Goal: Transaction & Acquisition: Purchase product/service

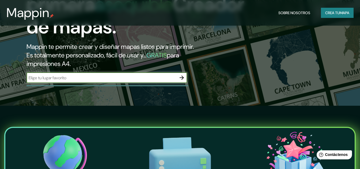
scroll to position [27, 0]
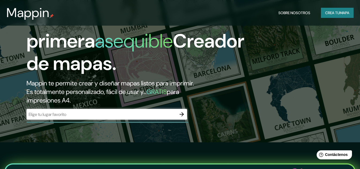
click at [88, 120] on div "​" at bounding box center [106, 114] width 160 height 11
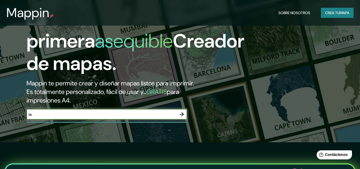
type input "l"
type input "La Paz [GEOGRAPHIC_DATA]"
click at [179, 118] on icon "button" at bounding box center [181, 114] width 6 height 6
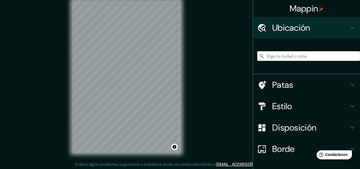
scroll to position [9, 0]
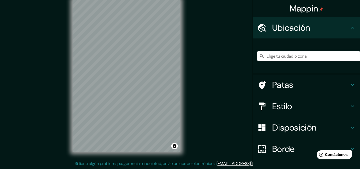
click at [349, 105] on icon at bounding box center [352, 106] width 6 height 6
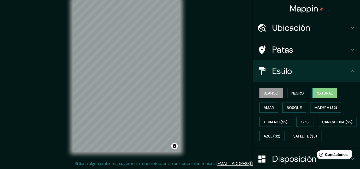
click at [322, 95] on font "Natural" at bounding box center [324, 93] width 16 height 5
click at [301, 120] on font "Gris" at bounding box center [305, 122] width 8 height 5
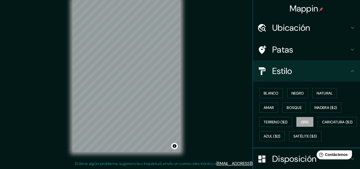
drag, startPoint x: 191, startPoint y: 105, endPoint x: 205, endPoint y: 119, distance: 20.0
drag, startPoint x: 204, startPoint y: 121, endPoint x: 176, endPoint y: 145, distance: 36.6
click at [176, 145] on div "© Mapbox © OpenStreetMap Improve this map" at bounding box center [126, 76] width 108 height 152
click at [294, 96] on font "Negro" at bounding box center [297, 93] width 13 height 7
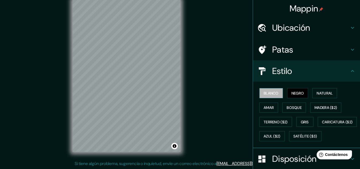
click at [275, 94] on button "Blanco" at bounding box center [271, 93] width 24 height 10
click at [271, 110] on button "Amar" at bounding box center [268, 108] width 19 height 10
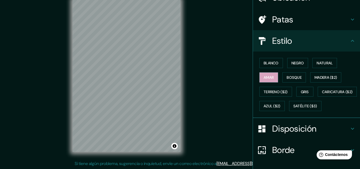
scroll to position [80, 0]
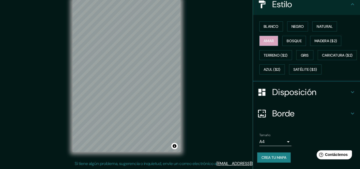
click at [349, 114] on icon at bounding box center [352, 113] width 6 height 6
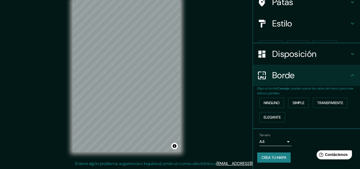
scroll to position [39, 0]
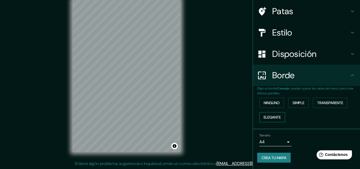
click at [278, 117] on button "Elegante" at bounding box center [272, 117] width 26 height 10
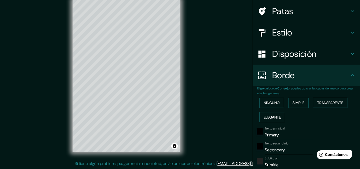
click at [325, 104] on font "Transparente" at bounding box center [330, 103] width 26 height 5
click at [184, 103] on div "© Mapbox © OpenStreetMap Improve this map" at bounding box center [126, 76] width 125 height 170
click at [288, 106] on button "Simple" at bounding box center [298, 103] width 20 height 10
click at [271, 104] on font "Ninguno" at bounding box center [271, 103] width 16 height 5
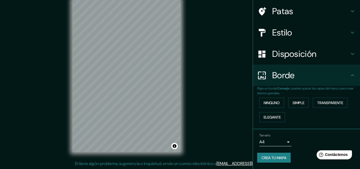
click at [284, 142] on body "Mappin Ubicación Patas Estilo Disposición Borde Elige un borde. Consejo : puede…" at bounding box center [180, 75] width 360 height 169
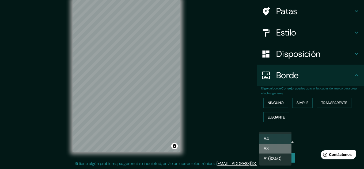
click at [279, 146] on li "A3" at bounding box center [275, 149] width 32 height 10
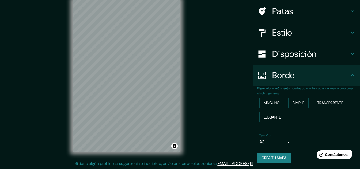
click at [281, 142] on body "Mappin Ubicación Patas Estilo Disposición Borde Elige un borde. Consejo : puede…" at bounding box center [180, 75] width 360 height 169
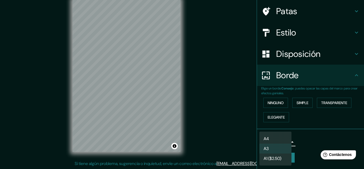
click at [280, 139] on li "A4" at bounding box center [275, 139] width 32 height 10
type input "single"
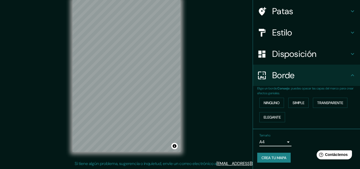
click at [307, 57] on font "Disposición" at bounding box center [294, 53] width 44 height 11
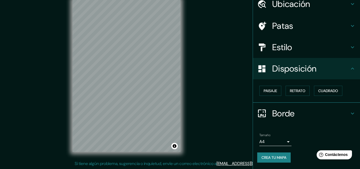
scroll to position [24, 0]
click at [268, 91] on font "Paisaje" at bounding box center [269, 91] width 13 height 5
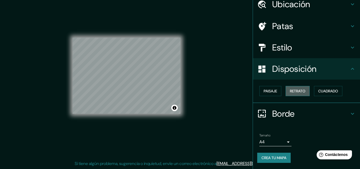
click at [297, 92] on font "Retrato" at bounding box center [298, 91] width 16 height 5
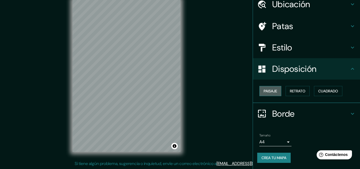
click at [277, 91] on button "Paisaje" at bounding box center [270, 91] width 22 height 10
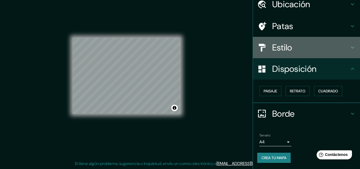
click at [349, 47] on icon at bounding box center [352, 47] width 6 height 6
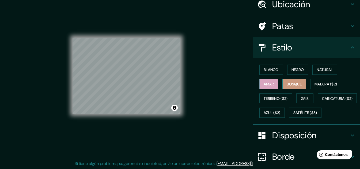
click at [294, 85] on font "Bosque" at bounding box center [293, 84] width 15 height 5
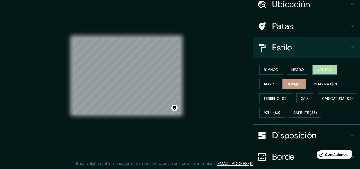
click at [324, 70] on font "Natural" at bounding box center [324, 69] width 16 height 5
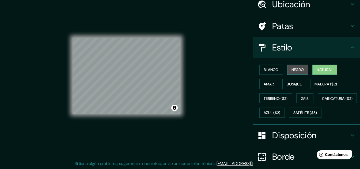
click at [298, 72] on font "Negro" at bounding box center [297, 69] width 13 height 5
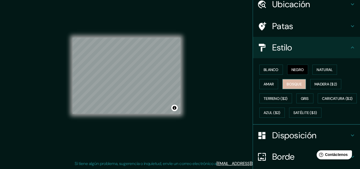
click at [294, 85] on font "Bosque" at bounding box center [293, 84] width 15 height 5
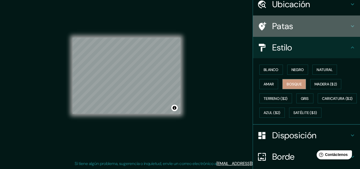
click at [351, 27] on icon at bounding box center [352, 26] width 3 height 2
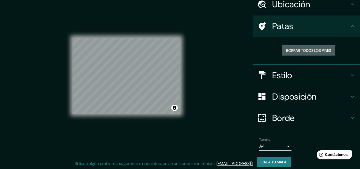
click at [318, 52] on font "Borrar todos los pines" at bounding box center [308, 50] width 45 height 5
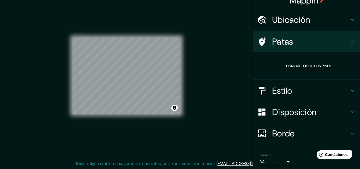
scroll to position [0, 0]
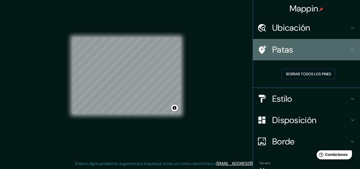
click at [259, 49] on icon at bounding box center [262, 49] width 7 height 9
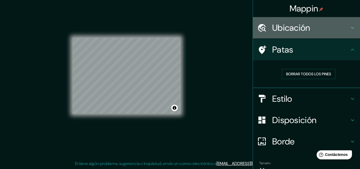
click at [349, 28] on icon at bounding box center [352, 28] width 6 height 6
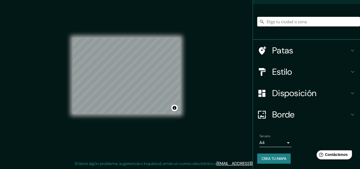
scroll to position [36, 0]
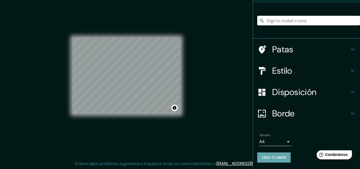
click at [280, 158] on font "Crea tu mapa" at bounding box center [273, 157] width 25 height 5
click at [266, 158] on font "Crea tu mapa" at bounding box center [273, 157] width 25 height 5
click at [266, 158] on div "Crea tu mapa" at bounding box center [306, 158] width 98 height 10
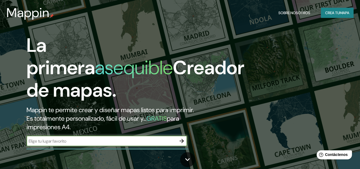
click at [339, 15] on font "mapa" at bounding box center [344, 12] width 10 height 5
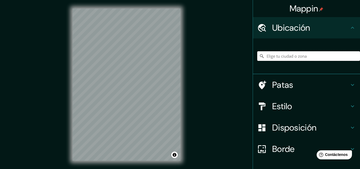
click at [289, 55] on input "Elige tu ciudad o zona" at bounding box center [308, 56] width 103 height 10
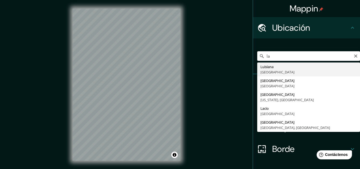
type input "l"
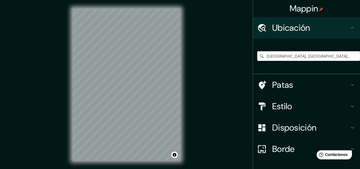
type input "Nuestra Señora de La Paz, Departamento de La Paz, Bolivia"
drag, startPoint x: 205, startPoint y: 109, endPoint x: 218, endPoint y: 85, distance: 27.0
drag, startPoint x: 203, startPoint y: 151, endPoint x: 184, endPoint y: 125, distance: 32.0
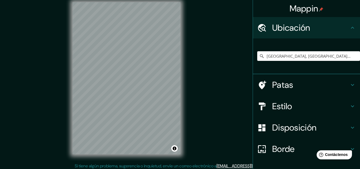
drag, startPoint x: 193, startPoint y: 116, endPoint x: 211, endPoint y: 125, distance: 20.0
click at [164, 130] on div "© Mapbox © OpenStreetMap Improve this map" at bounding box center [126, 78] width 108 height 152
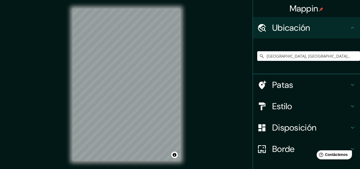
drag, startPoint x: 176, startPoint y: 146, endPoint x: 143, endPoint y: 8, distance: 142.3
click at [143, 6] on div "© Mapbox © OpenStreetMap Improve this map" at bounding box center [126, 85] width 125 height 170
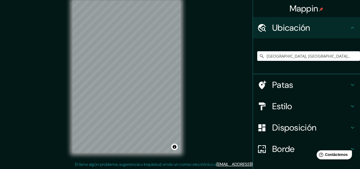
scroll to position [9, 0]
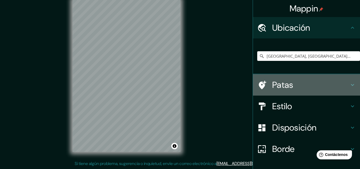
click at [349, 85] on icon at bounding box center [352, 85] width 6 height 6
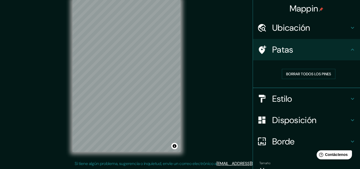
click at [272, 100] on font "Estilo" at bounding box center [282, 98] width 20 height 11
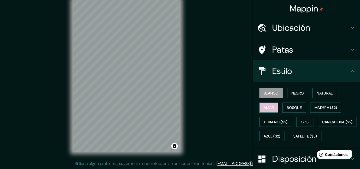
click at [269, 108] on font "Amar" at bounding box center [268, 107] width 10 height 5
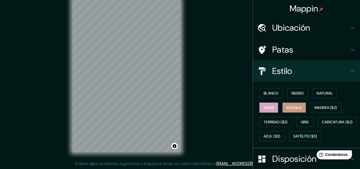
click at [290, 109] on font "Bosque" at bounding box center [293, 107] width 15 height 5
click at [328, 93] on font "Natural" at bounding box center [324, 93] width 16 height 5
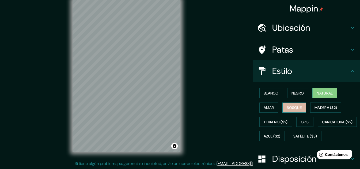
click at [294, 106] on font "Bosque" at bounding box center [293, 107] width 15 height 5
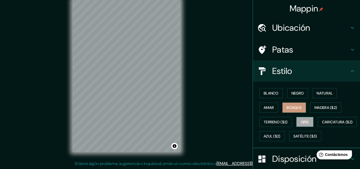
click at [297, 122] on button "Gris" at bounding box center [304, 122] width 17 height 10
click at [267, 108] on font "Amar" at bounding box center [268, 107] width 10 height 5
click at [293, 105] on font "Bosque" at bounding box center [293, 107] width 15 height 5
click at [293, 139] on font "Satélite ($3)" at bounding box center [305, 136] width 24 height 5
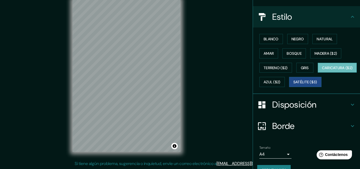
scroll to position [80, 0]
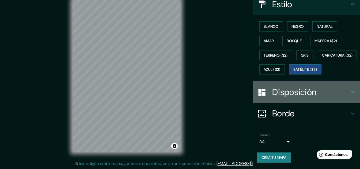
click at [351, 93] on icon at bounding box center [352, 92] width 3 height 2
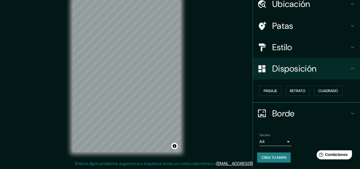
scroll to position [24, 0]
click at [301, 90] on font "Retrato" at bounding box center [298, 91] width 16 height 5
click at [324, 92] on font "Cuadrado" at bounding box center [328, 91] width 20 height 5
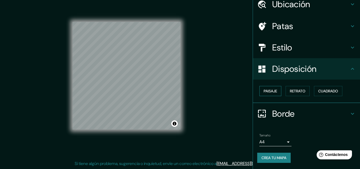
click at [272, 93] on font "Paisaje" at bounding box center [269, 91] width 13 height 5
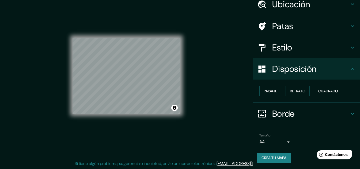
scroll to position [0, 0]
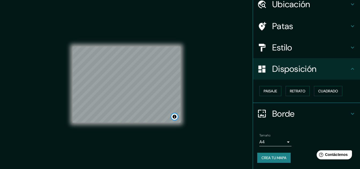
click at [130, 102] on div "© Mapbox © OpenStreetMap Improve this map © Maxar" at bounding box center [126, 85] width 108 height 76
click at [294, 93] on font "Retrato" at bounding box center [298, 91] width 16 height 5
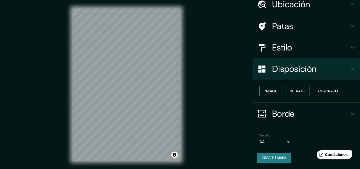
click at [264, 92] on font "Paisaje" at bounding box center [269, 91] width 13 height 5
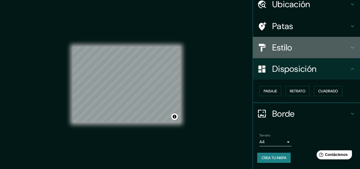
click at [349, 47] on icon at bounding box center [352, 47] width 6 height 6
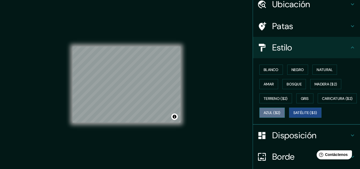
click at [280, 111] on font "Azul ($2)" at bounding box center [271, 113] width 17 height 5
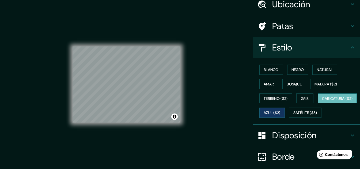
click at [322, 101] on font "Caricatura ($2)" at bounding box center [337, 98] width 31 height 5
click at [293, 116] on font "Satélite ($3)" at bounding box center [305, 113] width 24 height 5
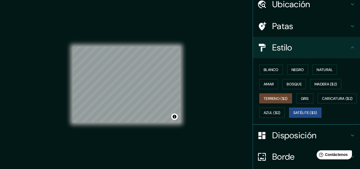
click at [268, 97] on font "Terreno ($2)" at bounding box center [275, 98] width 24 height 5
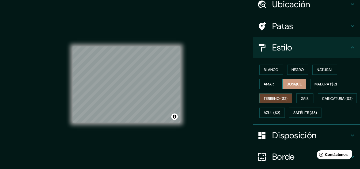
click at [286, 83] on font "Bosque" at bounding box center [293, 84] width 15 height 5
drag, startPoint x: 117, startPoint y: 34, endPoint x: 138, endPoint y: 22, distance: 24.5
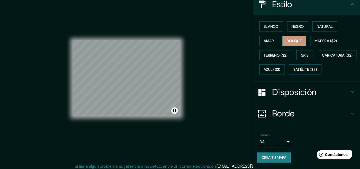
scroll to position [9, 0]
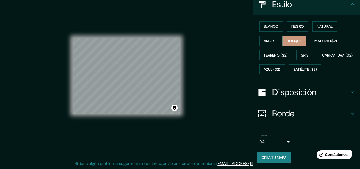
click at [349, 93] on icon at bounding box center [352, 92] width 6 height 6
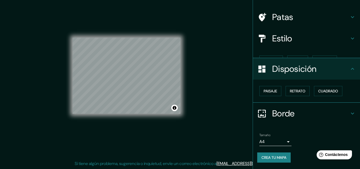
scroll to position [24, 0]
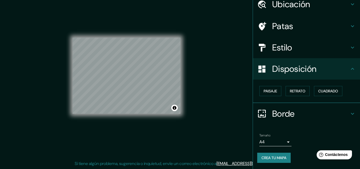
click at [349, 71] on icon at bounding box center [352, 69] width 6 height 6
click at [276, 114] on font "Borde" at bounding box center [283, 113] width 22 height 11
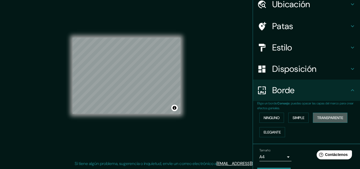
click at [319, 116] on font "Transparente" at bounding box center [330, 118] width 26 height 5
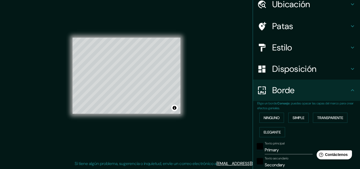
click at [171, 33] on div "© Mapbox © OpenStreetMap Improve this map" at bounding box center [126, 76] width 108 height 152
click at [201, 82] on div "Mappin Ubicación Nuestra Señora de La Paz, Departamento de La Paz, Bolivia Nues…" at bounding box center [180, 80] width 360 height 178
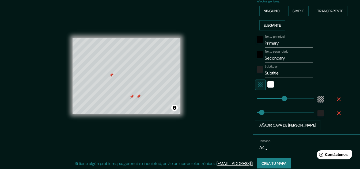
scroll to position [136, 0]
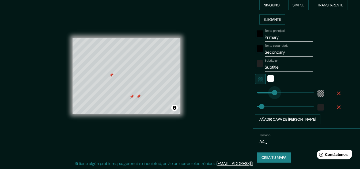
type input "126"
drag, startPoint x: 279, startPoint y: 92, endPoint x: 271, endPoint y: 97, distance: 9.5
type input "32"
type input "319"
drag, startPoint x: 271, startPoint y: 92, endPoint x: 298, endPoint y: 97, distance: 26.6
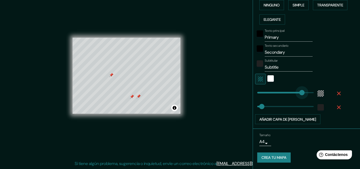
type input "32"
type input "124"
drag, startPoint x: 289, startPoint y: 97, endPoint x: 270, endPoint y: 99, distance: 18.9
type input "32"
type input "143"
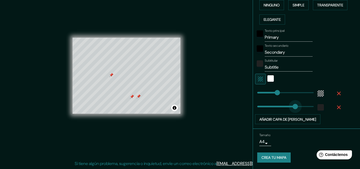
type input "283"
drag, startPoint x: 256, startPoint y: 107, endPoint x: 293, endPoint y: 113, distance: 37.1
type input "0"
drag, startPoint x: 291, startPoint y: 108, endPoint x: 249, endPoint y: 108, distance: 41.2
type input "40"
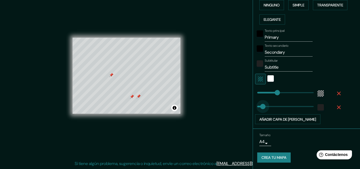
drag, startPoint x: 252, startPoint y: 106, endPoint x: 259, endPoint y: 106, distance: 6.4
type input "59"
type input "46"
click at [317, 92] on div "color-55555544" at bounding box center [320, 93] width 6 height 6
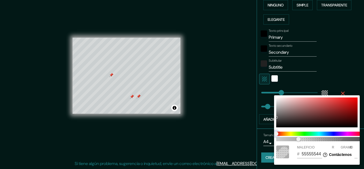
type input "545454"
type input "84"
drag, startPoint x: 277, startPoint y: 133, endPoint x: 332, endPoint y: 134, distance: 54.3
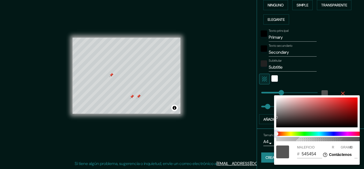
click at [333, 134] on span at bounding box center [319, 134] width 86 height 4
click at [332, 134] on span at bounding box center [319, 134] width 86 height 4
click at [278, 135] on span "control deslizante de color" at bounding box center [276, 134] width 4 height 4
click at [349, 88] on div at bounding box center [182, 84] width 364 height 169
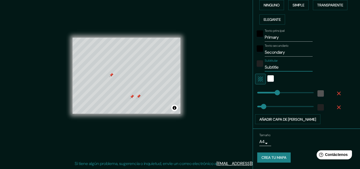
click at [278, 67] on input "Subtitle" at bounding box center [288, 67] width 48 height 9
click at [285, 50] on input "Secondary" at bounding box center [288, 52] width 48 height 9
type input "S"
click at [288, 36] on input "Primary" at bounding box center [288, 37] width 48 height 9
type input "P"
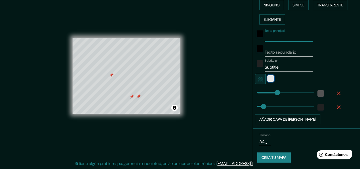
click at [267, 80] on div "blanco" at bounding box center [270, 78] width 6 height 6
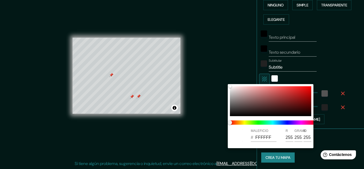
click at [330, 62] on div at bounding box center [182, 84] width 364 height 169
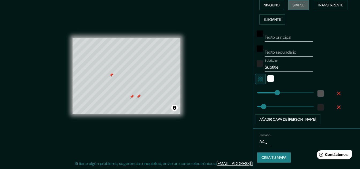
click at [297, 6] on font "Simple" at bounding box center [298, 5] width 12 height 5
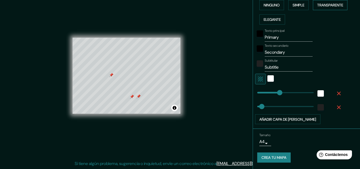
click at [323, 3] on font "Transparente" at bounding box center [330, 5] width 26 height 5
click at [278, 67] on input "Subtitle" at bounding box center [288, 67] width 48 height 9
type input "S"
click at [282, 57] on div "Texto principal Primary Texto secundario Secondary Subtitular Añadir capa de ma…" at bounding box center [300, 76] width 86 height 98
click at [282, 52] on input "Secondary" at bounding box center [288, 52] width 48 height 9
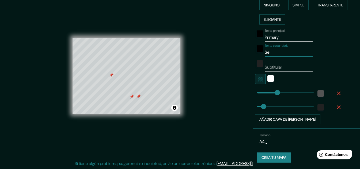
type input "S"
click at [283, 37] on input "Primary" at bounding box center [288, 37] width 48 height 9
type input "P"
click at [293, 121] on font "Añadir capa de [PERSON_NAME]" at bounding box center [287, 119] width 57 height 5
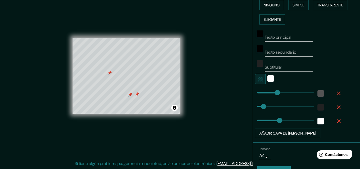
type input "161"
click at [337, 121] on icon "button" at bounding box center [339, 122] width 4 height 4
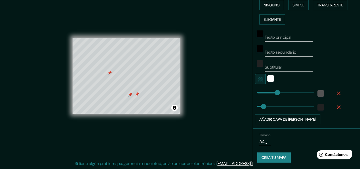
click at [335, 106] on icon "button" at bounding box center [338, 107] width 6 height 6
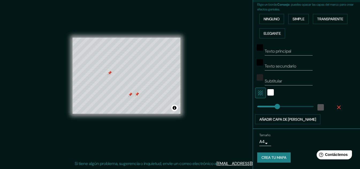
scroll to position [122, 0]
click at [337, 108] on icon "button" at bounding box center [339, 108] width 4 height 4
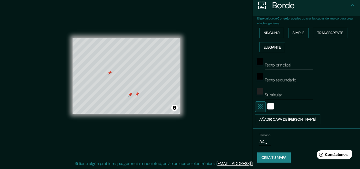
click at [277, 158] on font "Crea tu mapa" at bounding box center [273, 158] width 25 height 5
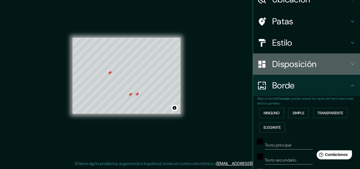
click at [336, 60] on h4 "Disposición" at bounding box center [310, 64] width 77 height 11
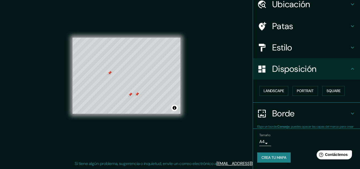
scroll to position [24, 0]
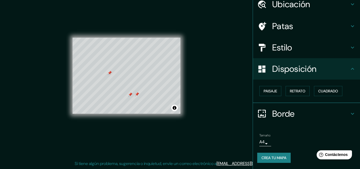
click at [313, 45] on h4 "Estilo" at bounding box center [310, 47] width 77 height 11
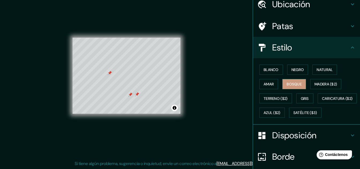
click at [330, 4] on h4 "Ubicación" at bounding box center [310, 4] width 77 height 11
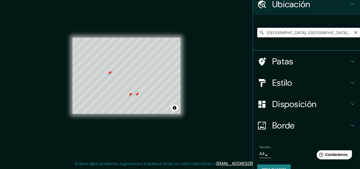
click at [306, 30] on input "Nuestra Señora de La Paz, Departamento de La Paz, Bolivia" at bounding box center [308, 33] width 103 height 10
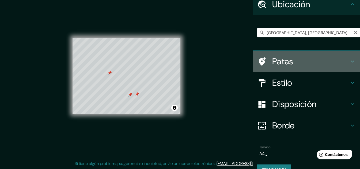
click at [258, 62] on icon at bounding box center [261, 61] width 9 height 9
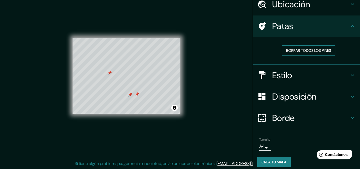
click at [302, 51] on font "Borrar todos los pines" at bounding box center [308, 50] width 45 height 5
click at [278, 163] on font "Crea tu mapa" at bounding box center [273, 162] width 25 height 5
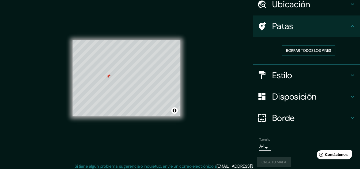
drag, startPoint x: 225, startPoint y: 158, endPoint x: 206, endPoint y: 149, distance: 21.3
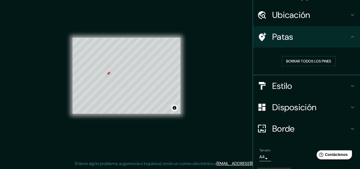
scroll to position [0, 0]
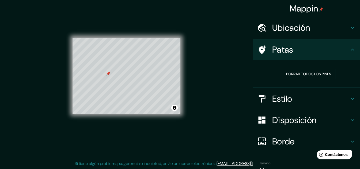
click at [314, 10] on h4 "Mappin" at bounding box center [306, 8] width 34 height 11
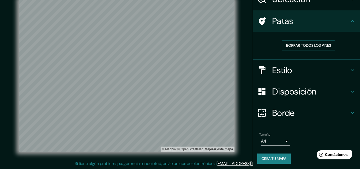
scroll to position [29, 0]
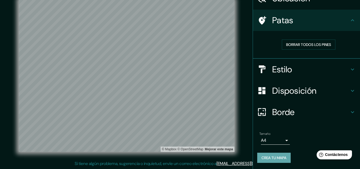
click at [270, 155] on font "Crea tu mapa" at bounding box center [273, 158] width 25 height 7
click at [280, 141] on body "Mappin Ubicación Patas Borrar todos los pines Estilo Disposición Borde Elige un…" at bounding box center [180, 75] width 360 height 169
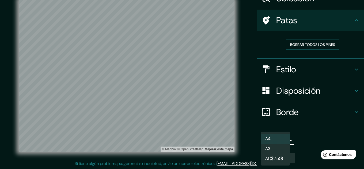
click at [274, 149] on li "A3" at bounding box center [275, 149] width 29 height 10
type input "a4"
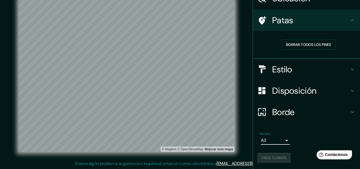
click at [276, 157] on div "Crea tu mapa" at bounding box center [306, 158] width 98 height 10
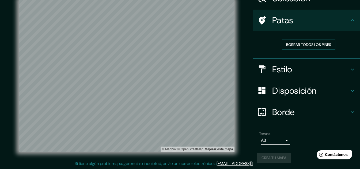
click at [276, 157] on div "Crea tu mapa" at bounding box center [306, 158] width 98 height 10
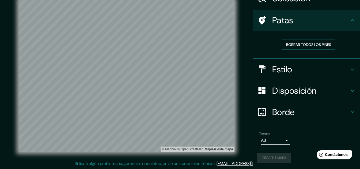
click at [276, 157] on div "Crea tu mapa" at bounding box center [306, 158] width 98 height 10
click at [277, 158] on div "Crea tu mapa" at bounding box center [306, 158] width 98 height 10
